Goal: Navigation & Orientation: Find specific page/section

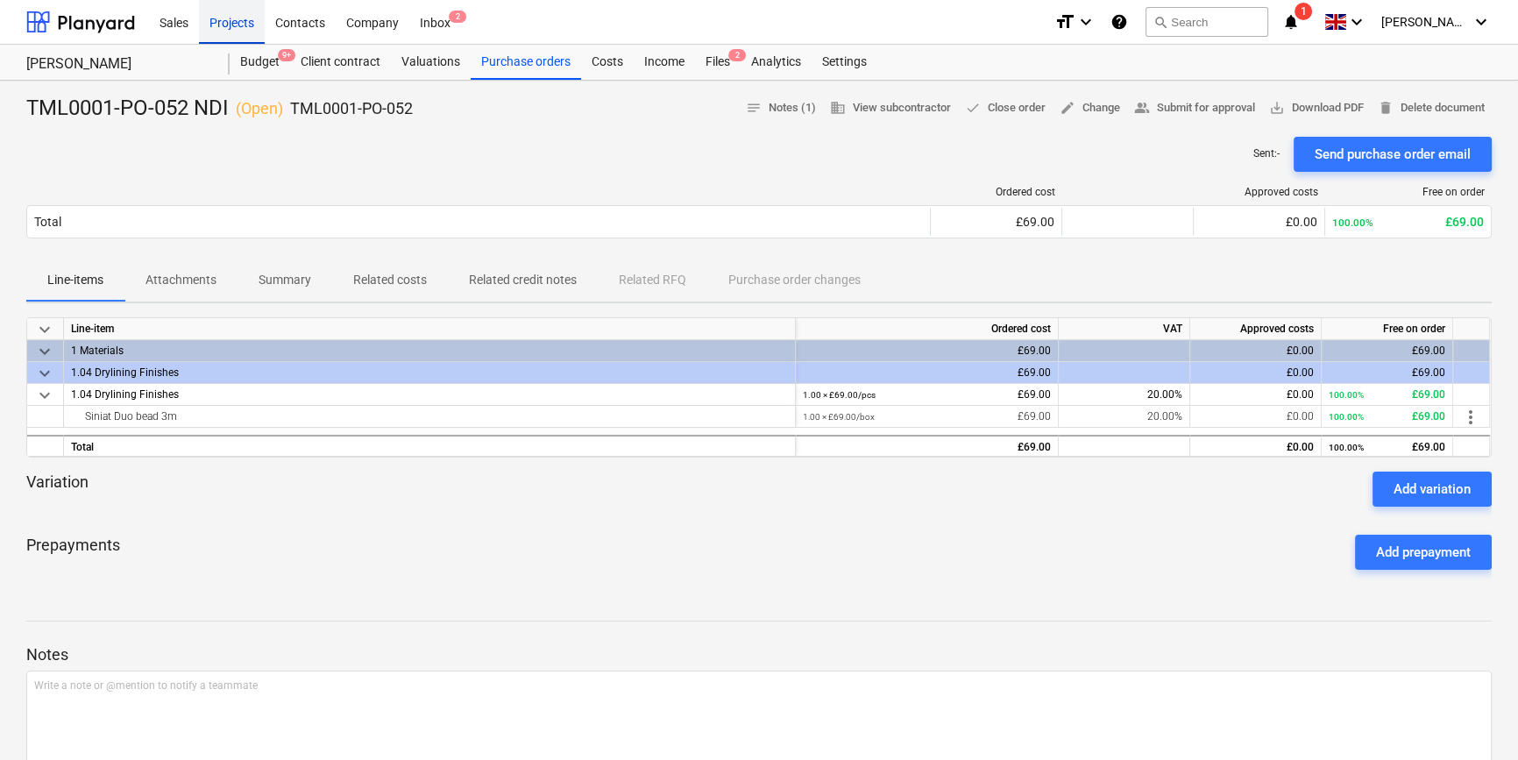
click at [223, 25] on div "Projects" at bounding box center [232, 21] width 66 height 45
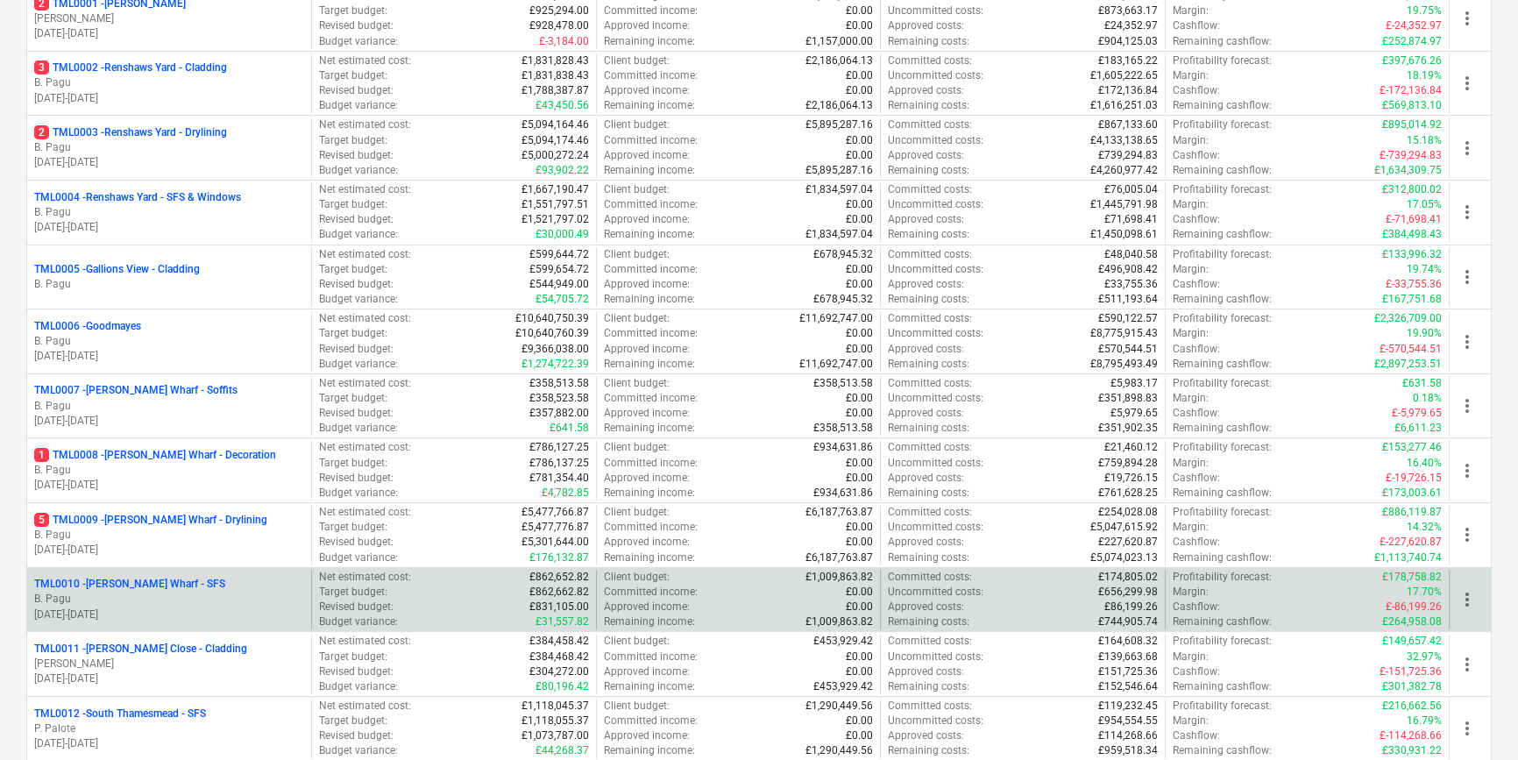
scroll to position [318, 0]
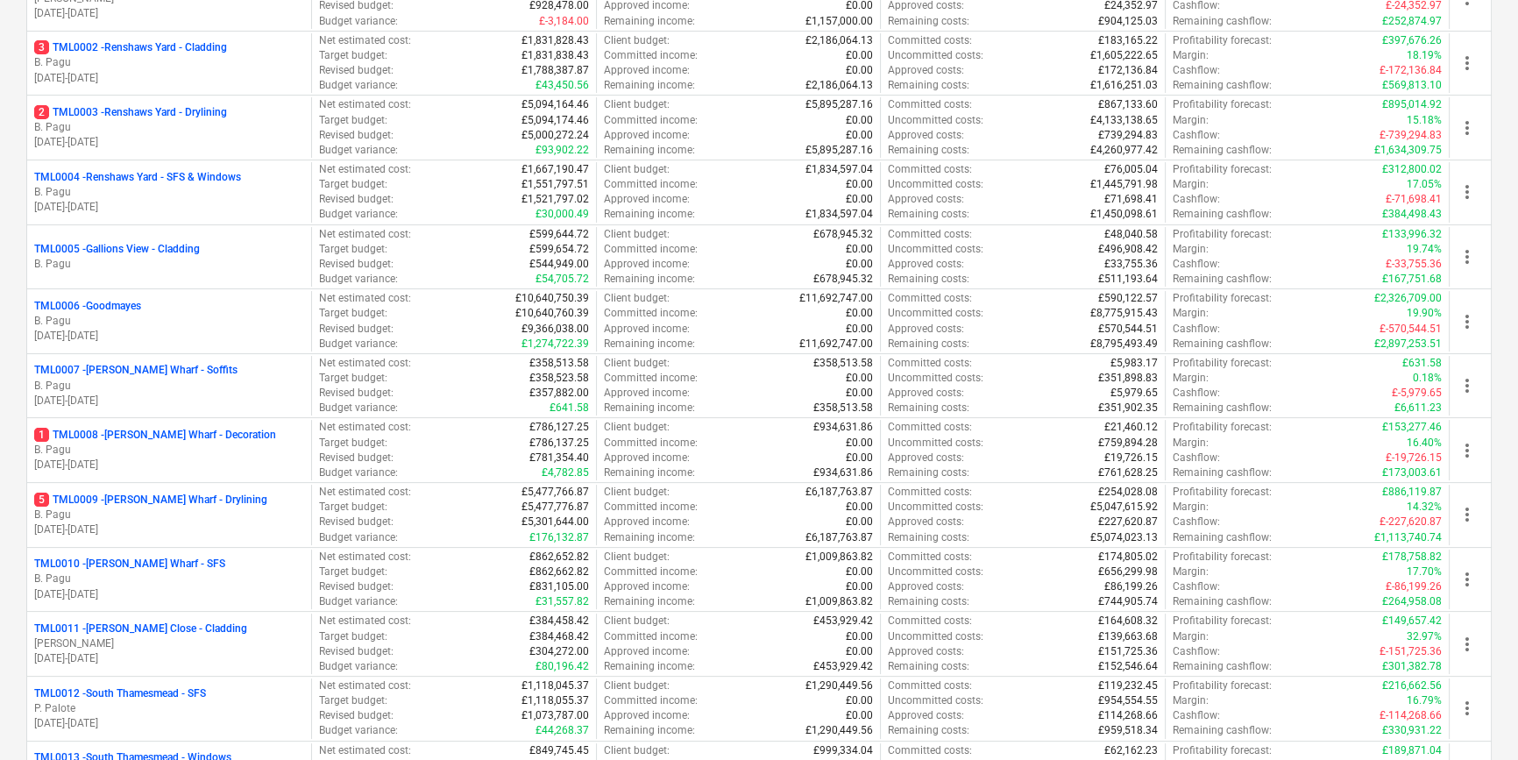
click at [167, 631] on p "TML0011 - [PERSON_NAME] Close - Cladding" at bounding box center [140, 628] width 213 height 15
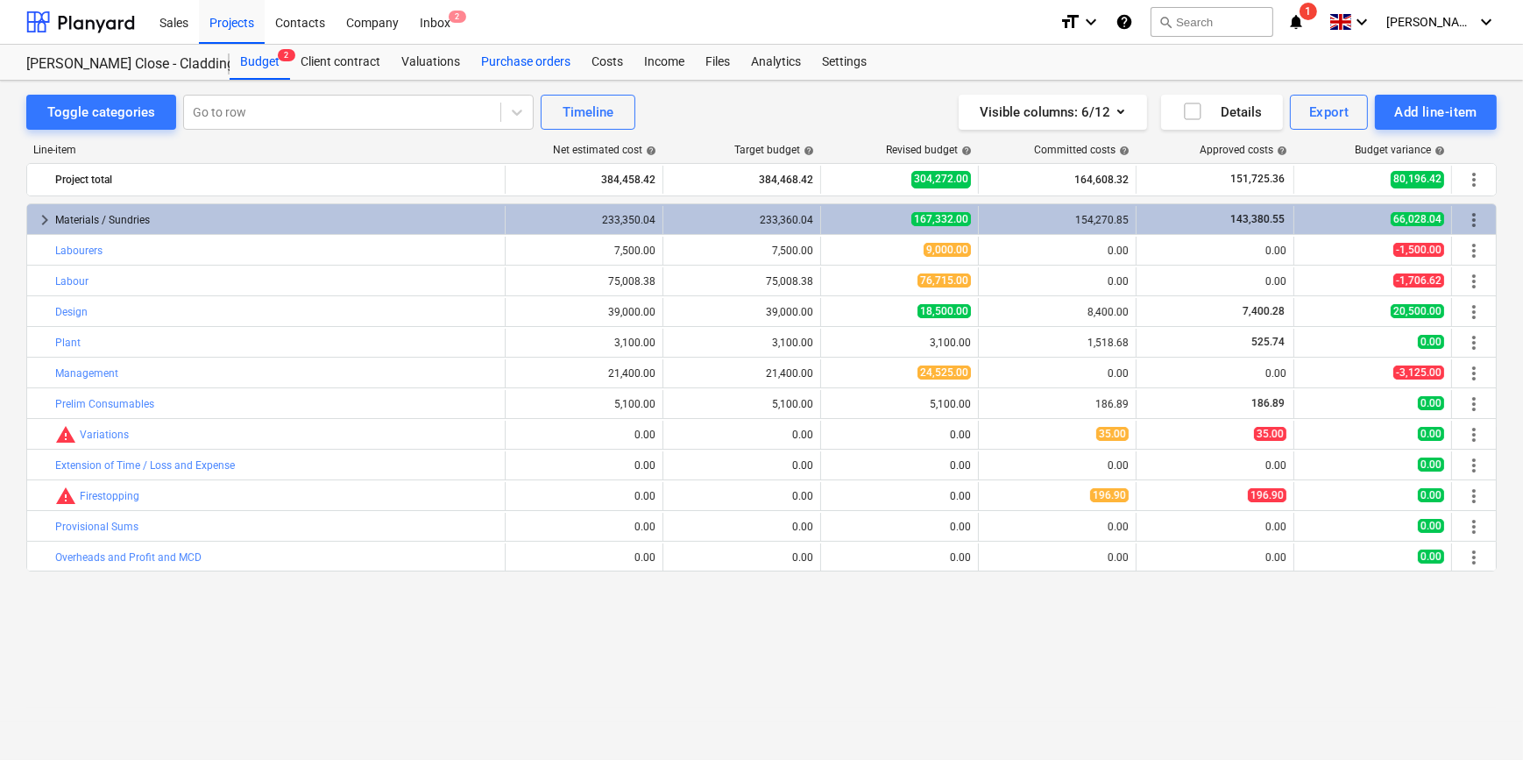
click at [529, 61] on div "Purchase orders" at bounding box center [526, 62] width 110 height 35
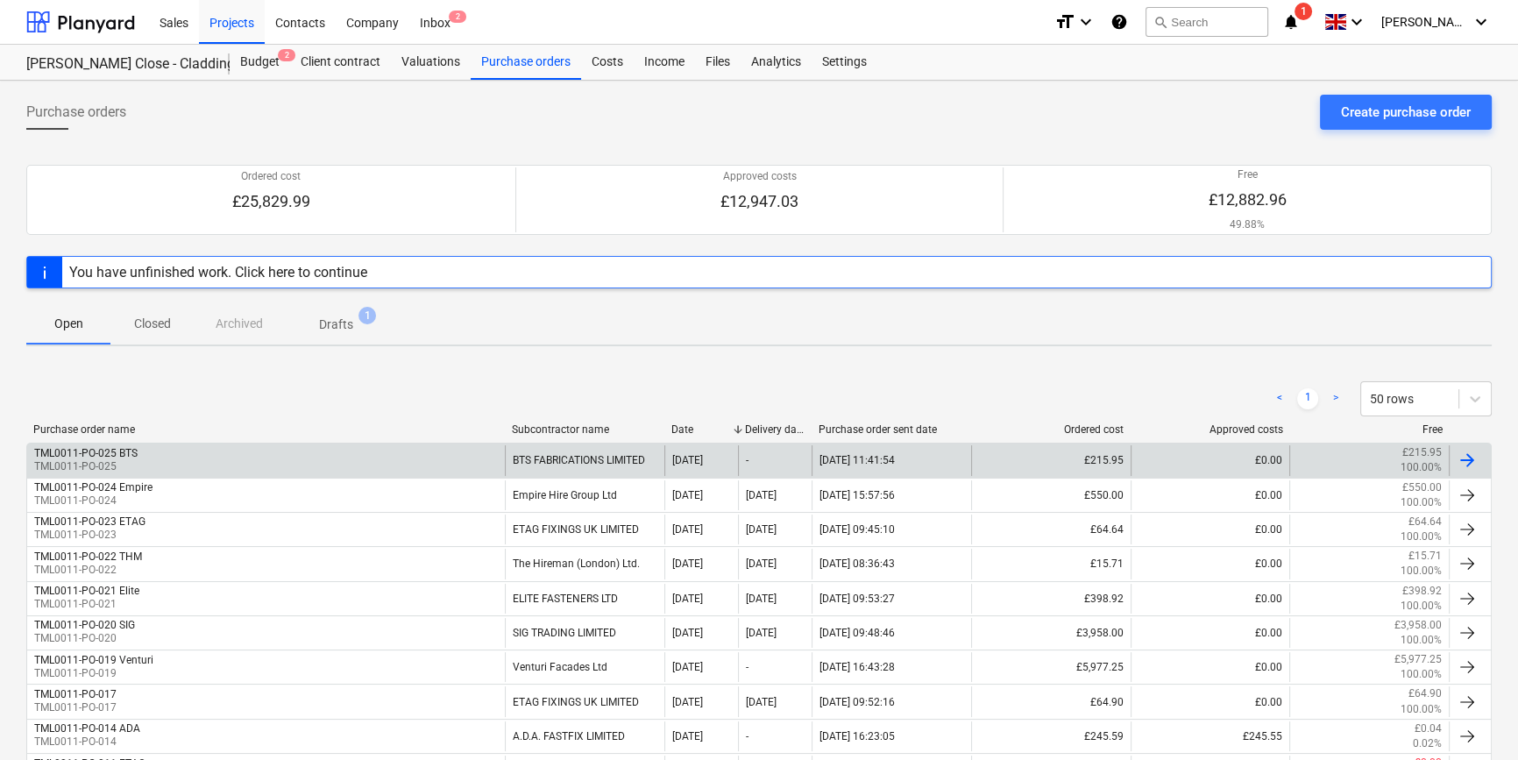
click at [1466, 456] on div at bounding box center [1467, 460] width 21 height 21
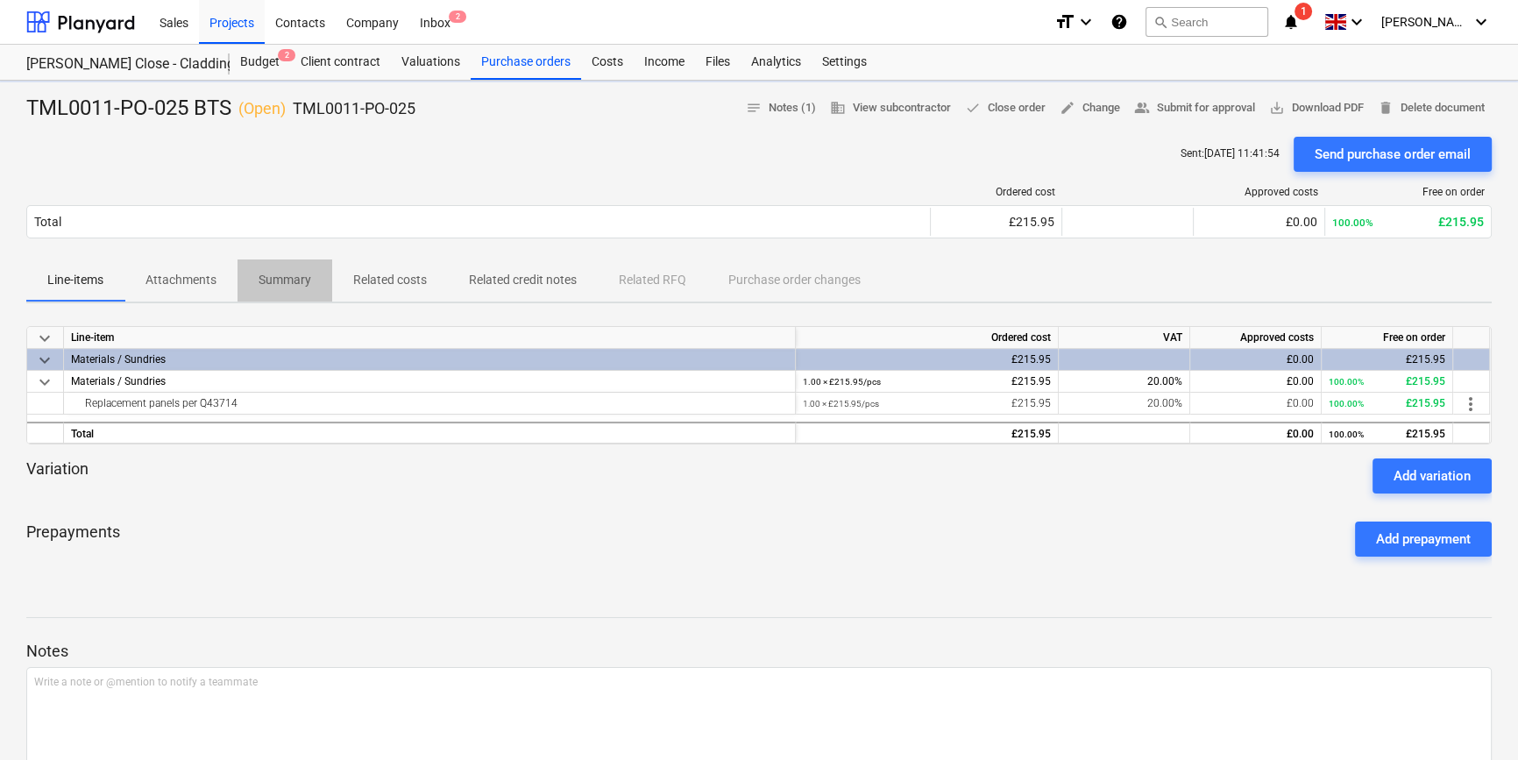
click at [298, 278] on p "Summary" at bounding box center [285, 280] width 53 height 18
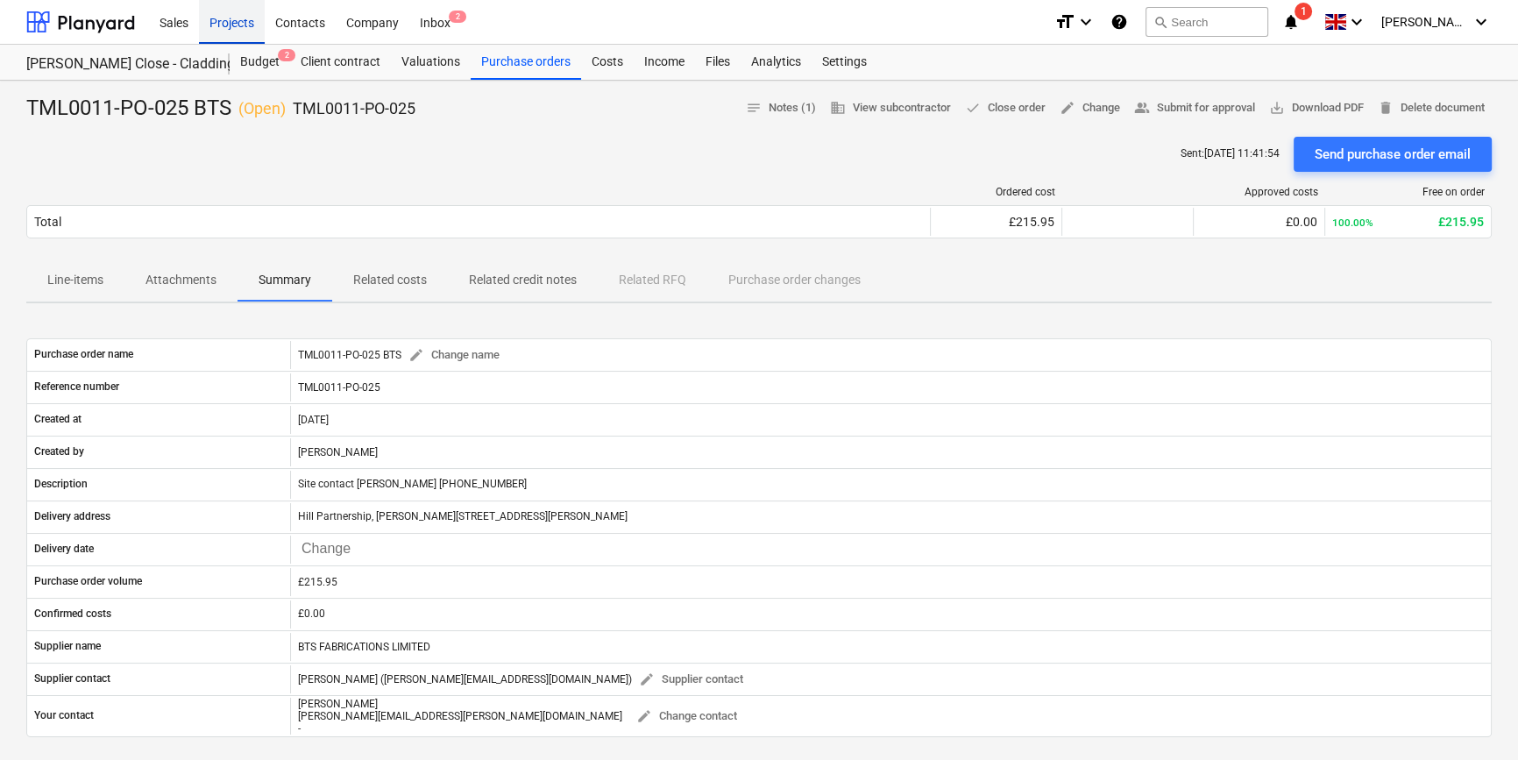
click at [227, 25] on div "Projects" at bounding box center [232, 21] width 66 height 45
